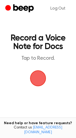
drag, startPoint x: 36, startPoint y: 82, endPoint x: 33, endPoint y: 86, distance: 4.7
click at [33, 86] on span "button" at bounding box center [38, 78] width 25 height 25
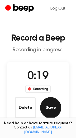
click at [53, 110] on button "Save" at bounding box center [50, 107] width 21 height 21
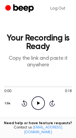
click at [35, 103] on icon "Play Audio" at bounding box center [39, 103] width 14 height 14
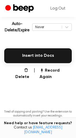
scroll to position [120, 0]
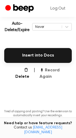
click at [51, 72] on button "Record Again" at bounding box center [56, 73] width 32 height 13
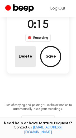
click at [28, 62] on button "Delete" at bounding box center [25, 56] width 21 height 21
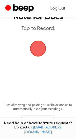
click at [31, 57] on span "button" at bounding box center [38, 48] width 17 height 17
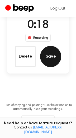
click at [51, 60] on button "Save" at bounding box center [50, 56] width 21 height 21
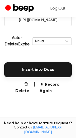
scroll to position [119, 0]
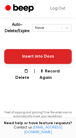
click at [36, 57] on button "Insert into Docs" at bounding box center [38, 56] width 68 height 15
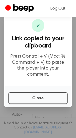
scroll to position [27, 0]
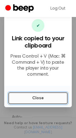
click at [38, 95] on button "Close" at bounding box center [37, 98] width 59 height 12
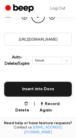
scroll to position [87, 0]
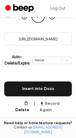
click at [59, 103] on button "Record Again" at bounding box center [56, 107] width 32 height 13
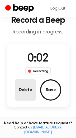
click at [29, 94] on button "Delete" at bounding box center [25, 89] width 21 height 21
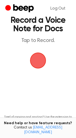
scroll to position [0, 0]
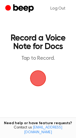
click at [41, 81] on span "button" at bounding box center [38, 78] width 19 height 19
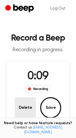
click at [24, 106] on button "Delete" at bounding box center [25, 107] width 21 height 21
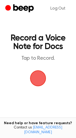
click at [38, 79] on span "button" at bounding box center [38, 78] width 25 height 25
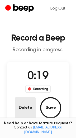
click at [27, 108] on button "Delete" at bounding box center [25, 107] width 21 height 21
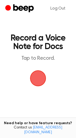
click at [38, 80] on span "button" at bounding box center [38, 78] width 17 height 17
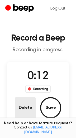
click at [27, 111] on button "Delete" at bounding box center [25, 107] width 21 height 21
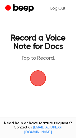
click at [41, 83] on span "button" at bounding box center [38, 78] width 16 height 16
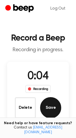
click at [45, 106] on button "Save" at bounding box center [50, 107] width 21 height 21
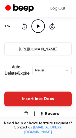
scroll to position [78, 0]
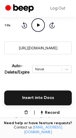
click at [23, 114] on button "Delete" at bounding box center [20, 116] width 19 height 13
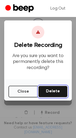
click at [56, 93] on button "Delete" at bounding box center [52, 92] width 29 height 12
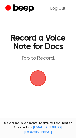
scroll to position [54, 0]
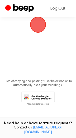
click at [35, 29] on span "button" at bounding box center [38, 25] width 20 height 20
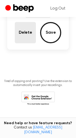
click at [24, 30] on button "Delete" at bounding box center [25, 32] width 21 height 21
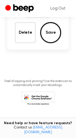
scroll to position [54, 0]
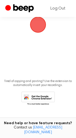
click at [37, 29] on span "button" at bounding box center [38, 25] width 16 height 16
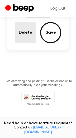
click at [26, 35] on button "Delete" at bounding box center [25, 32] width 21 height 21
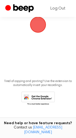
click at [38, 26] on span "button" at bounding box center [38, 25] width 16 height 16
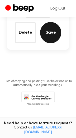
click at [50, 34] on button "Save" at bounding box center [50, 32] width 21 height 21
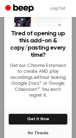
scroll to position [35, 0]
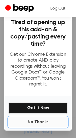
click at [42, 123] on button "No Thanks" at bounding box center [37, 122] width 59 height 11
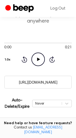
click at [37, 59] on icon "Play Audio" at bounding box center [39, 60] width 14 height 14
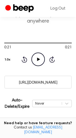
click at [39, 61] on icon "Play Audio" at bounding box center [39, 60] width 14 height 14
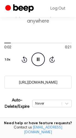
click at [40, 61] on icon "Pause Audio" at bounding box center [39, 60] width 14 height 14
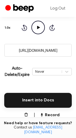
scroll to position [99, 0]
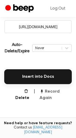
click at [55, 92] on button "Record Again" at bounding box center [56, 94] width 32 height 13
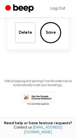
scroll to position [30, 0]
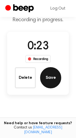
click at [61, 79] on button "Save" at bounding box center [50, 77] width 21 height 21
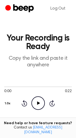
click at [42, 104] on icon "Play Audio" at bounding box center [39, 103] width 14 height 14
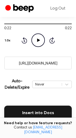
scroll to position [81, 0]
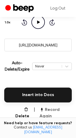
click at [59, 110] on button "Record Again" at bounding box center [56, 113] width 32 height 13
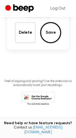
scroll to position [75, 0]
drag, startPoint x: 27, startPoint y: 29, endPoint x: 25, endPoint y: 32, distance: 3.0
click at [26, 31] on button "Delete" at bounding box center [25, 32] width 21 height 21
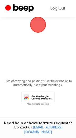
click at [32, 30] on span "button" at bounding box center [38, 24] width 15 height 15
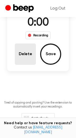
scroll to position [75, 0]
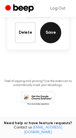
drag, startPoint x: 51, startPoint y: 35, endPoint x: 54, endPoint y: 40, distance: 6.0
click at [54, 40] on button "Save" at bounding box center [50, 32] width 21 height 21
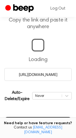
scroll to position [44, 0]
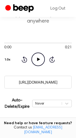
click at [39, 59] on icon "Play Audio" at bounding box center [39, 60] width 14 height 14
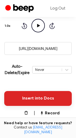
scroll to position [85, 0]
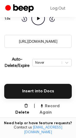
click at [61, 105] on button "Record Again" at bounding box center [56, 109] width 32 height 13
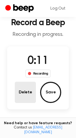
click at [27, 96] on button "Delete" at bounding box center [25, 92] width 21 height 21
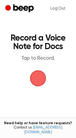
click at [39, 80] on span "button" at bounding box center [38, 78] width 15 height 15
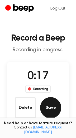
click at [52, 103] on button "Save" at bounding box center [50, 107] width 21 height 21
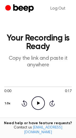
drag, startPoint x: 27, startPoint y: 101, endPoint x: 30, endPoint y: 101, distance: 3.0
click at [28, 101] on div "Rewind 5 seconds Play Audio Skip 5 seconds" at bounding box center [38, 103] width 34 height 14
click at [36, 103] on icon "Play Audio" at bounding box center [39, 103] width 14 height 14
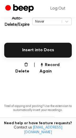
scroll to position [126, 0]
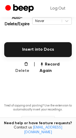
click at [23, 66] on button "Delete" at bounding box center [20, 67] width 19 height 13
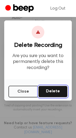
click at [53, 91] on button "Delete" at bounding box center [52, 92] width 29 height 12
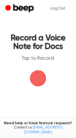
scroll to position [54, 0]
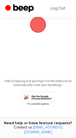
click at [37, 27] on span "button" at bounding box center [38, 24] width 29 height 29
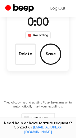
scroll to position [75, 0]
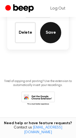
click at [54, 33] on button "Save" at bounding box center [50, 32] width 21 height 21
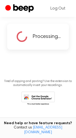
scroll to position [44, 0]
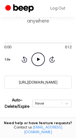
click at [37, 60] on icon "Play Audio" at bounding box center [39, 60] width 14 height 14
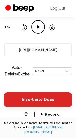
scroll to position [83, 0]
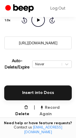
click at [63, 107] on button "Record Again" at bounding box center [56, 111] width 32 height 13
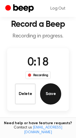
click at [50, 93] on button "Save" at bounding box center [50, 93] width 21 height 21
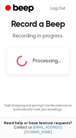
scroll to position [0, 0]
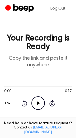
click at [41, 101] on icon "Play Audio" at bounding box center [39, 103] width 14 height 14
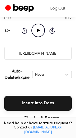
scroll to position [74, 0]
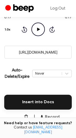
click at [58, 118] on button "Record Again" at bounding box center [56, 120] width 32 height 13
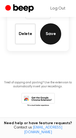
click at [53, 35] on button "Save" at bounding box center [50, 33] width 21 height 21
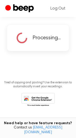
scroll to position [44, 0]
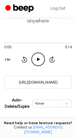
click at [39, 62] on icon "Play Audio" at bounding box center [39, 60] width 14 height 14
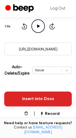
scroll to position [78, 0]
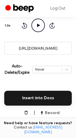
click at [57, 113] on button "Record Again" at bounding box center [56, 116] width 32 height 13
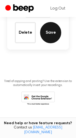
click at [52, 41] on button "Save" at bounding box center [50, 32] width 21 height 21
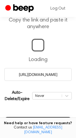
scroll to position [44, 0]
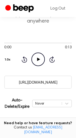
click at [38, 60] on icon at bounding box center [38, 59] width 3 height 3
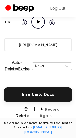
scroll to position [84, 0]
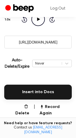
click at [53, 110] on main "Your Recording is Ready Copy the link and paste it anywhere 0:13 0:13 Your brow…" at bounding box center [38, 52] width 76 height 272
click at [55, 107] on button "Record Again" at bounding box center [56, 110] width 32 height 13
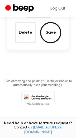
scroll to position [15, 0]
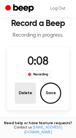
click at [24, 93] on button "Delete" at bounding box center [25, 92] width 21 height 21
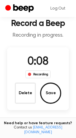
scroll to position [0, 0]
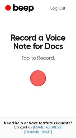
click at [41, 85] on span "button" at bounding box center [38, 78] width 18 height 18
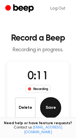
click at [56, 108] on button "Save" at bounding box center [50, 107] width 21 height 21
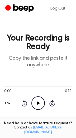
click at [42, 103] on icon "Play Audio" at bounding box center [39, 103] width 14 height 14
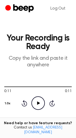
click at [25, 103] on icon "Rewind 5 seconds" at bounding box center [24, 103] width 6 height 7
click at [23, 103] on icon "Rewind 5 seconds" at bounding box center [24, 103] width 6 height 7
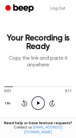
click at [23, 103] on icon "Rewind 5 seconds" at bounding box center [24, 103] width 6 height 7
click at [40, 104] on icon "Play Audio" at bounding box center [39, 103] width 14 height 14
click at [38, 104] on icon "Pause Audio" at bounding box center [39, 103] width 14 height 14
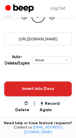
scroll to position [88, 0]
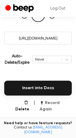
click at [60, 103] on button "Record Again" at bounding box center [56, 106] width 32 height 13
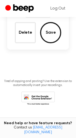
scroll to position [19, 0]
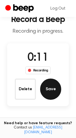
click at [49, 92] on button "Save" at bounding box center [50, 89] width 21 height 21
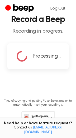
scroll to position [0, 0]
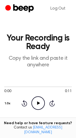
click at [38, 105] on icon "Play Audio" at bounding box center [39, 103] width 14 height 14
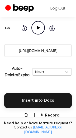
scroll to position [76, 0]
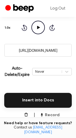
click at [59, 116] on button "Record Again" at bounding box center [56, 118] width 32 height 13
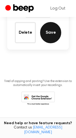
drag, startPoint x: 53, startPoint y: 35, endPoint x: 50, endPoint y: 36, distance: 2.9
click at [50, 36] on button "Save" at bounding box center [50, 32] width 21 height 21
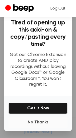
scroll to position [37, 0]
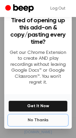
click at [43, 121] on button "No Thanks" at bounding box center [37, 120] width 59 height 11
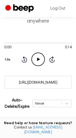
click at [37, 60] on icon at bounding box center [38, 59] width 3 height 3
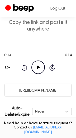
scroll to position [94, 0]
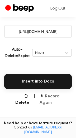
click at [59, 96] on button "Record Again" at bounding box center [56, 99] width 32 height 13
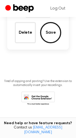
scroll to position [25, 0]
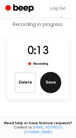
click at [50, 86] on button "Save" at bounding box center [50, 82] width 21 height 21
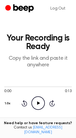
click at [39, 103] on icon at bounding box center [38, 102] width 3 height 3
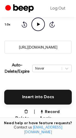
scroll to position [88, 0]
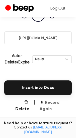
click at [53, 106] on button "Record Again" at bounding box center [56, 105] width 32 height 13
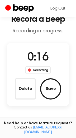
drag, startPoint x: 51, startPoint y: 87, endPoint x: 53, endPoint y: 91, distance: 4.4
click at [52, 88] on button "Save" at bounding box center [50, 88] width 21 height 21
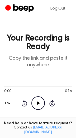
click at [38, 105] on icon "Play Audio" at bounding box center [39, 103] width 14 height 14
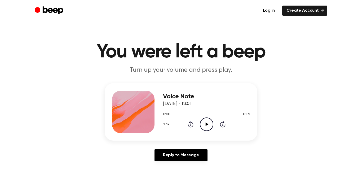
click at [205, 125] on icon "Play Audio" at bounding box center [207, 124] width 14 height 14
click at [210, 125] on icon "Play Audio" at bounding box center [207, 124] width 14 height 14
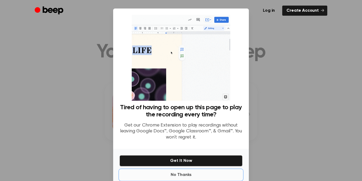
click at [181, 175] on button "No Thanks" at bounding box center [181, 174] width 123 height 11
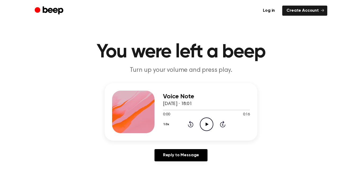
click at [209, 127] on icon "Play Audio" at bounding box center [207, 124] width 14 height 14
click at [191, 126] on icon "Rewind 5 seconds" at bounding box center [191, 123] width 6 height 7
click at [192, 126] on icon at bounding box center [191, 124] width 6 height 6
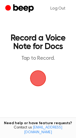
click at [39, 77] on span "button" at bounding box center [38, 78] width 25 height 25
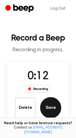
click at [49, 113] on button "Save" at bounding box center [50, 107] width 21 height 21
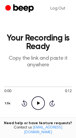
click at [37, 105] on icon "Play Audio" at bounding box center [39, 103] width 14 height 14
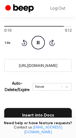
scroll to position [142, 0]
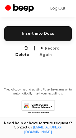
click at [59, 49] on button "Record Again" at bounding box center [56, 51] width 32 height 13
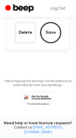
scroll to position [73, 0]
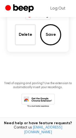
click at [47, 33] on button "Save" at bounding box center [50, 34] width 21 height 21
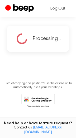
scroll to position [44, 0]
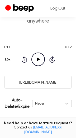
click at [42, 58] on icon "Play Audio" at bounding box center [39, 60] width 14 height 14
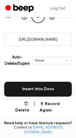
scroll to position [91, 0]
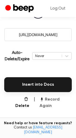
click at [57, 102] on button "Record Again" at bounding box center [56, 102] width 32 height 13
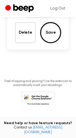
scroll to position [22, 0]
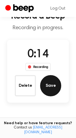
click at [55, 85] on button "Save" at bounding box center [50, 85] width 21 height 21
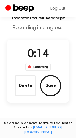
scroll to position [0, 0]
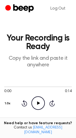
click at [38, 104] on icon "Play Audio" at bounding box center [39, 103] width 14 height 14
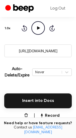
scroll to position [76, 0]
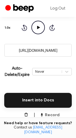
click at [60, 115] on button "Record Again" at bounding box center [56, 118] width 32 height 13
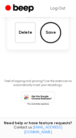
scroll to position [75, 0]
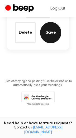
click at [52, 34] on button "Save" at bounding box center [50, 32] width 21 height 21
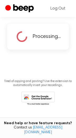
scroll to position [44, 0]
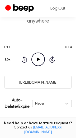
click at [38, 56] on icon "Play Audio" at bounding box center [39, 60] width 14 height 14
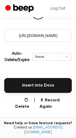
scroll to position [94, 0]
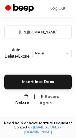
click at [55, 98] on button "Record Again" at bounding box center [56, 100] width 32 height 13
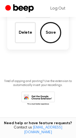
scroll to position [25, 0]
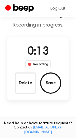
click at [47, 80] on button "Save" at bounding box center [50, 82] width 21 height 21
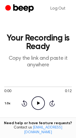
click at [41, 102] on icon "Play Audio" at bounding box center [39, 103] width 14 height 14
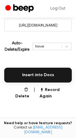
scroll to position [107, 0]
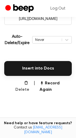
click at [21, 84] on button "Delete" at bounding box center [20, 86] width 19 height 13
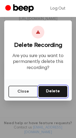
click at [51, 89] on button "Delete" at bounding box center [52, 92] width 29 height 12
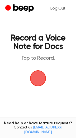
scroll to position [54, 0]
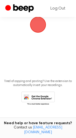
click at [40, 25] on span "button" at bounding box center [38, 24] width 28 height 28
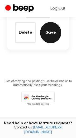
click at [53, 33] on button "Save" at bounding box center [50, 32] width 21 height 21
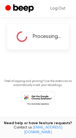
scroll to position [44, 0]
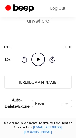
click at [42, 60] on icon "Play Audio" at bounding box center [39, 60] width 14 height 14
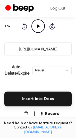
scroll to position [94, 0]
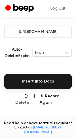
click at [17, 99] on button "Delete" at bounding box center [20, 99] width 19 height 13
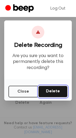
click at [55, 93] on button "Delete" at bounding box center [52, 92] width 29 height 12
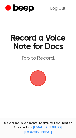
click at [39, 84] on span "button" at bounding box center [38, 78] width 15 height 15
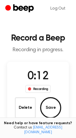
click at [52, 107] on button "Save" at bounding box center [50, 107] width 21 height 21
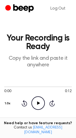
drag, startPoint x: 38, startPoint y: 95, endPoint x: 42, endPoint y: 98, distance: 5.0
click at [42, 98] on div "0:00 0:12 Your browser does not support the [object Object] element. 1.0x Rewin…" at bounding box center [38, 96] width 68 height 25
click at [42, 103] on icon "Play Audio" at bounding box center [39, 103] width 14 height 14
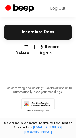
scroll to position [144, 0]
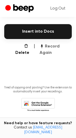
click at [60, 46] on button "Record Again" at bounding box center [56, 49] width 32 height 13
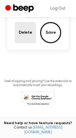
click at [31, 32] on button "Delete" at bounding box center [25, 32] width 21 height 21
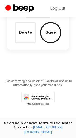
scroll to position [54, 0]
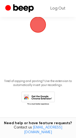
click at [39, 31] on span "button" at bounding box center [38, 24] width 15 height 15
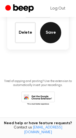
click at [51, 36] on button "Save" at bounding box center [50, 32] width 21 height 21
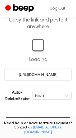
scroll to position [44, 0]
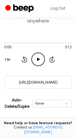
click at [39, 59] on icon at bounding box center [38, 59] width 3 height 3
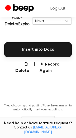
scroll to position [132, 0]
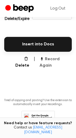
click at [60, 61] on button "Record Again" at bounding box center [56, 62] width 32 height 13
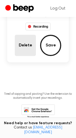
click at [23, 45] on button "Delete" at bounding box center [25, 45] width 21 height 21
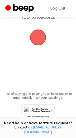
click at [37, 40] on span "button" at bounding box center [38, 37] width 15 height 15
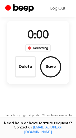
scroll to position [62, 0]
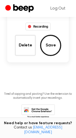
click at [30, 46] on button "Delete" at bounding box center [25, 45] width 21 height 21
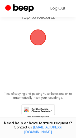
click at [38, 42] on span "button" at bounding box center [38, 37] width 15 height 15
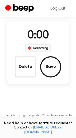
scroll to position [62, 0]
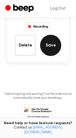
click at [47, 48] on button "Save" at bounding box center [50, 45] width 21 height 21
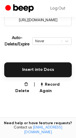
scroll to position [119, 0]
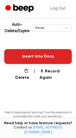
click at [31, 57] on button "Insert into Docs" at bounding box center [38, 56] width 68 height 15
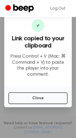
scroll to position [49, 0]
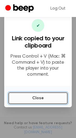
click at [39, 96] on button "Close" at bounding box center [37, 98] width 59 height 12
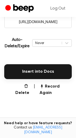
scroll to position [110, 0]
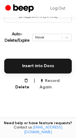
click at [60, 83] on button "Record Again" at bounding box center [56, 84] width 32 height 13
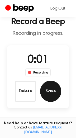
scroll to position [0, 0]
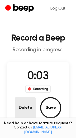
click at [26, 108] on button "Delete" at bounding box center [25, 107] width 21 height 21
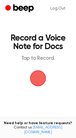
click at [37, 80] on span "button" at bounding box center [38, 78] width 15 height 15
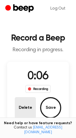
click at [16, 109] on button "Delete" at bounding box center [25, 107] width 21 height 21
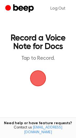
click at [35, 83] on span "button" at bounding box center [38, 78] width 15 height 15
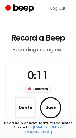
click at [44, 110] on button "Save" at bounding box center [50, 107] width 21 height 21
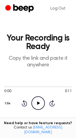
click at [34, 102] on icon "Play Audio" at bounding box center [39, 103] width 14 height 14
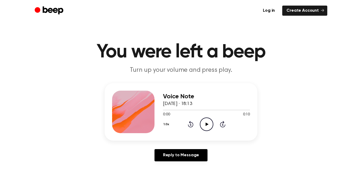
click at [208, 125] on icon "Play Audio" at bounding box center [207, 124] width 14 height 14
